Goal: Information Seeking & Learning: Learn about a topic

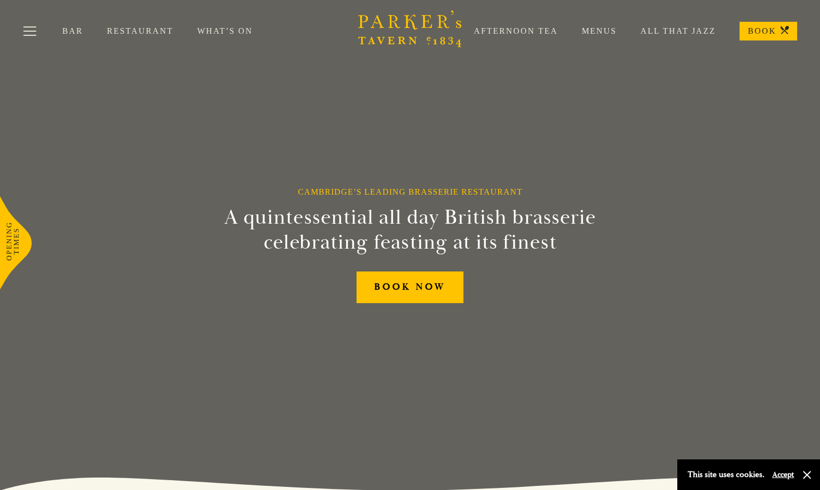
click at [605, 33] on link "Menus" at bounding box center [587, 31] width 59 height 10
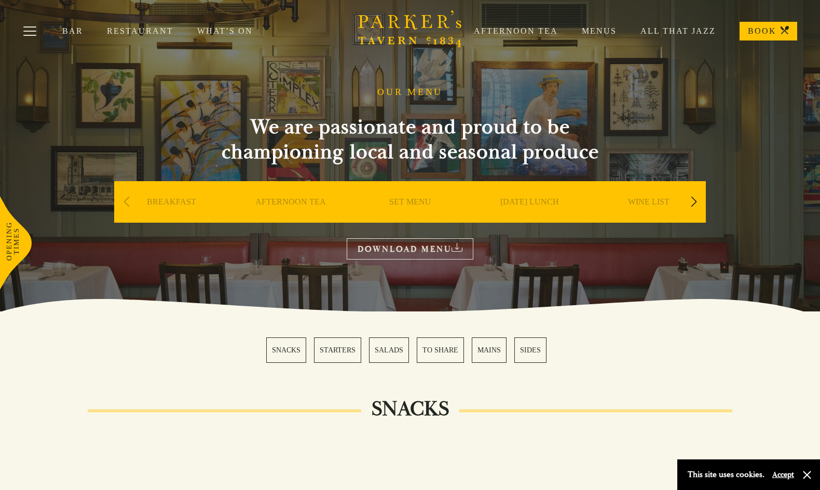
click at [698, 205] on div "Next slide" at bounding box center [693, 201] width 14 height 23
click at [695, 200] on div "Next slide" at bounding box center [693, 201] width 14 height 23
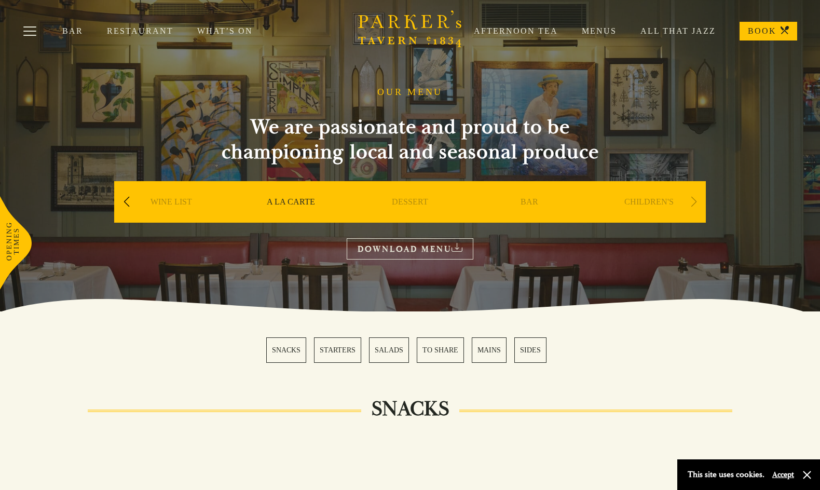
click at [223, 30] on link "What’s On" at bounding box center [236, 31] width 79 height 10
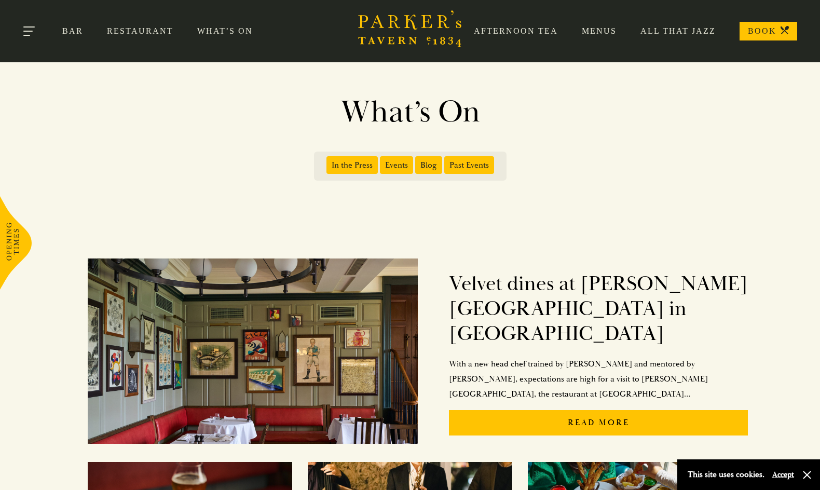
click at [23, 32] on button "Toggle navigation" at bounding box center [30, 33] width 44 height 44
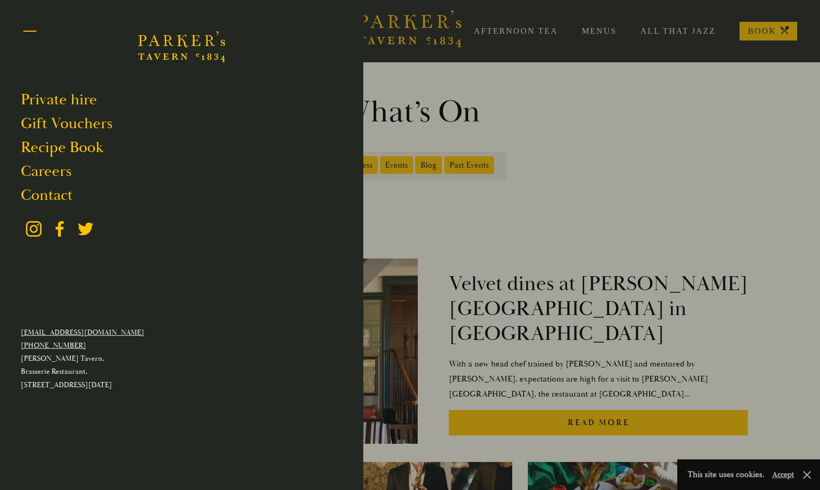
click at [33, 32] on button "Toggle navigation" at bounding box center [30, 33] width 44 height 44
